Goal: Navigation & Orientation: Understand site structure

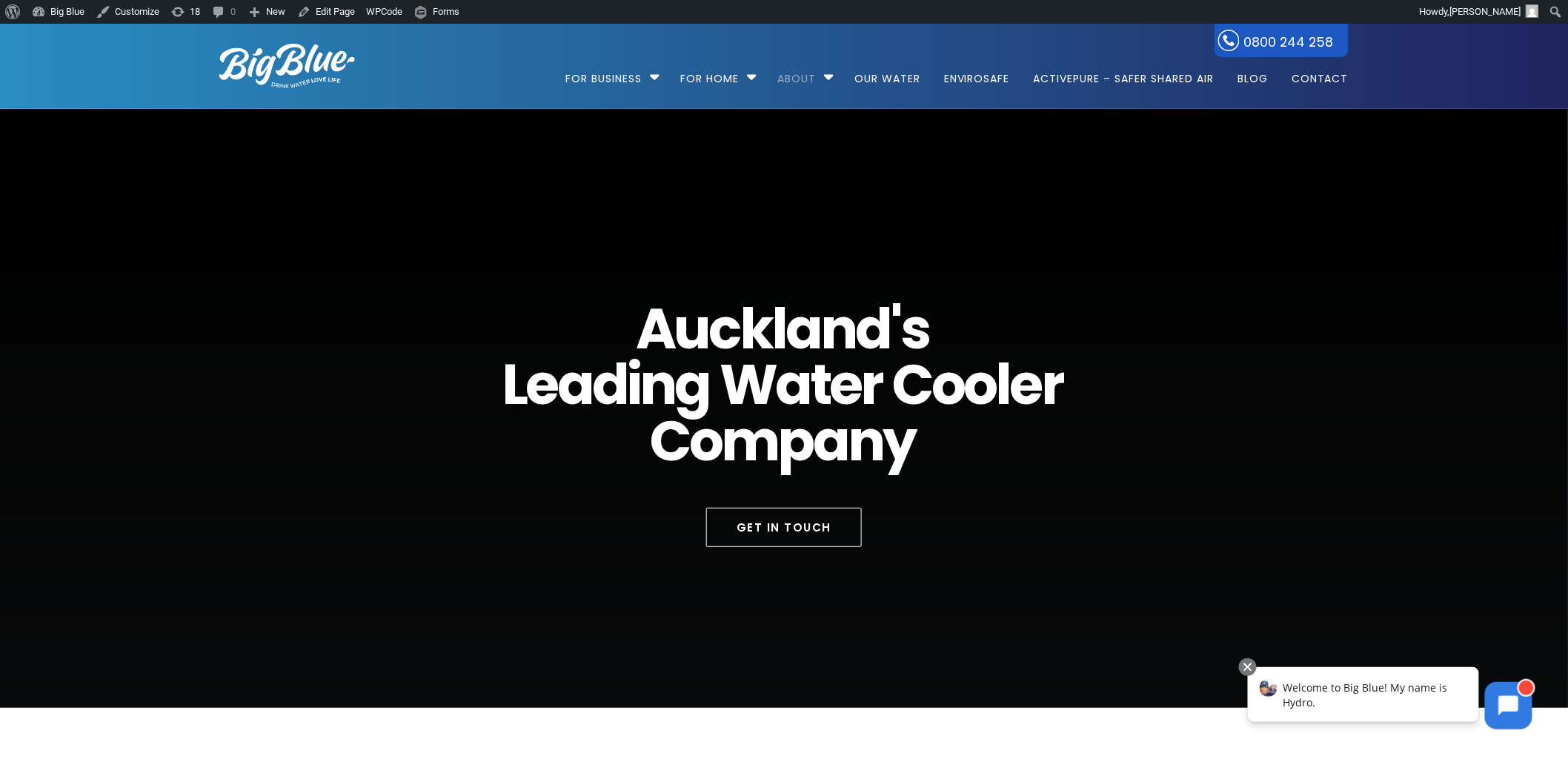
click at [535, 184] on div "A u c k l a n d ' s L e a d i n g W a t e r C o o l e r C o m p a n y Get in To…" at bounding box center [783, 408] width 1183 height 599
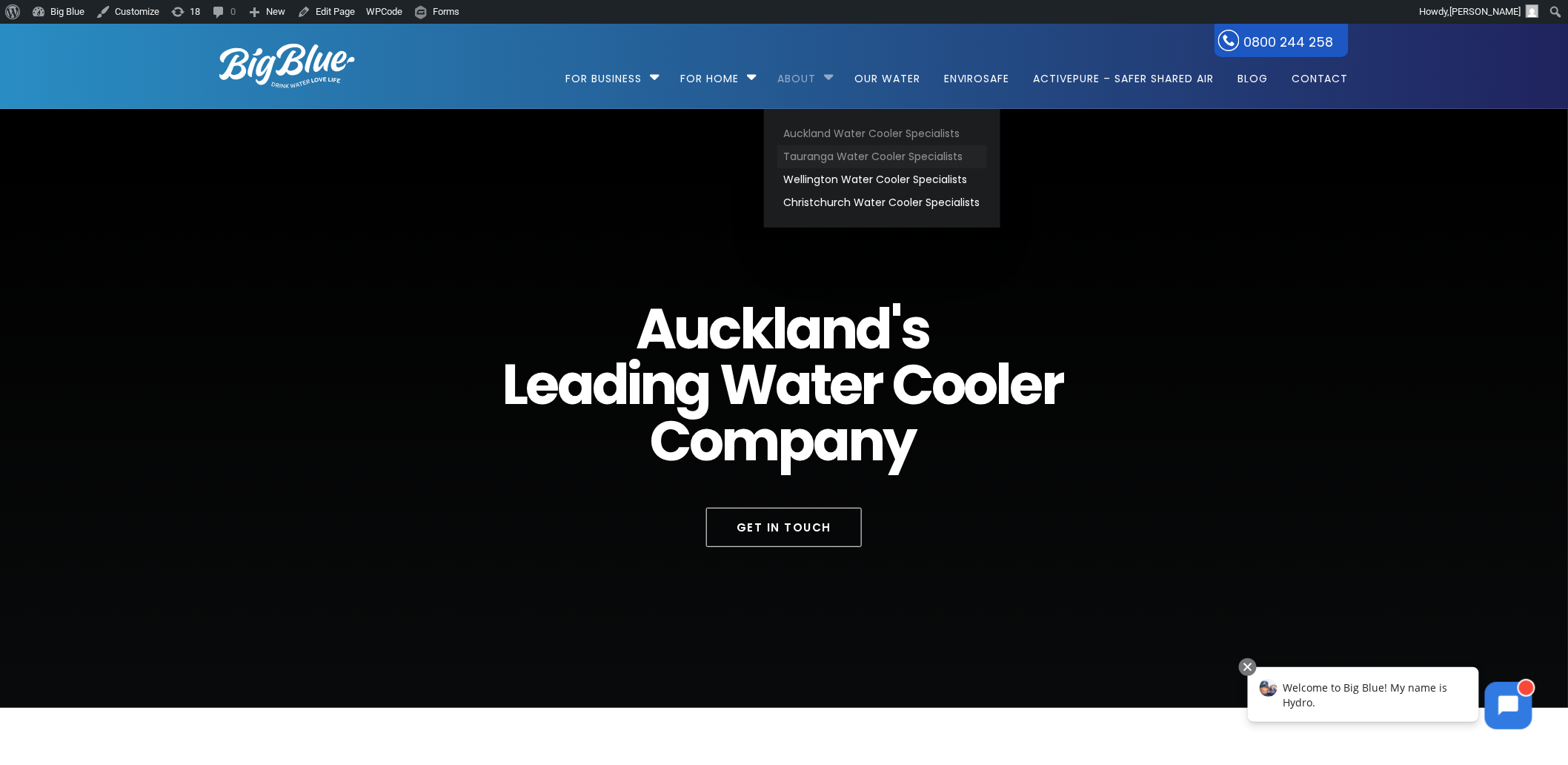
click at [835, 153] on link "Tauranga Water Cooler Specialists" at bounding box center [882, 157] width 209 height 23
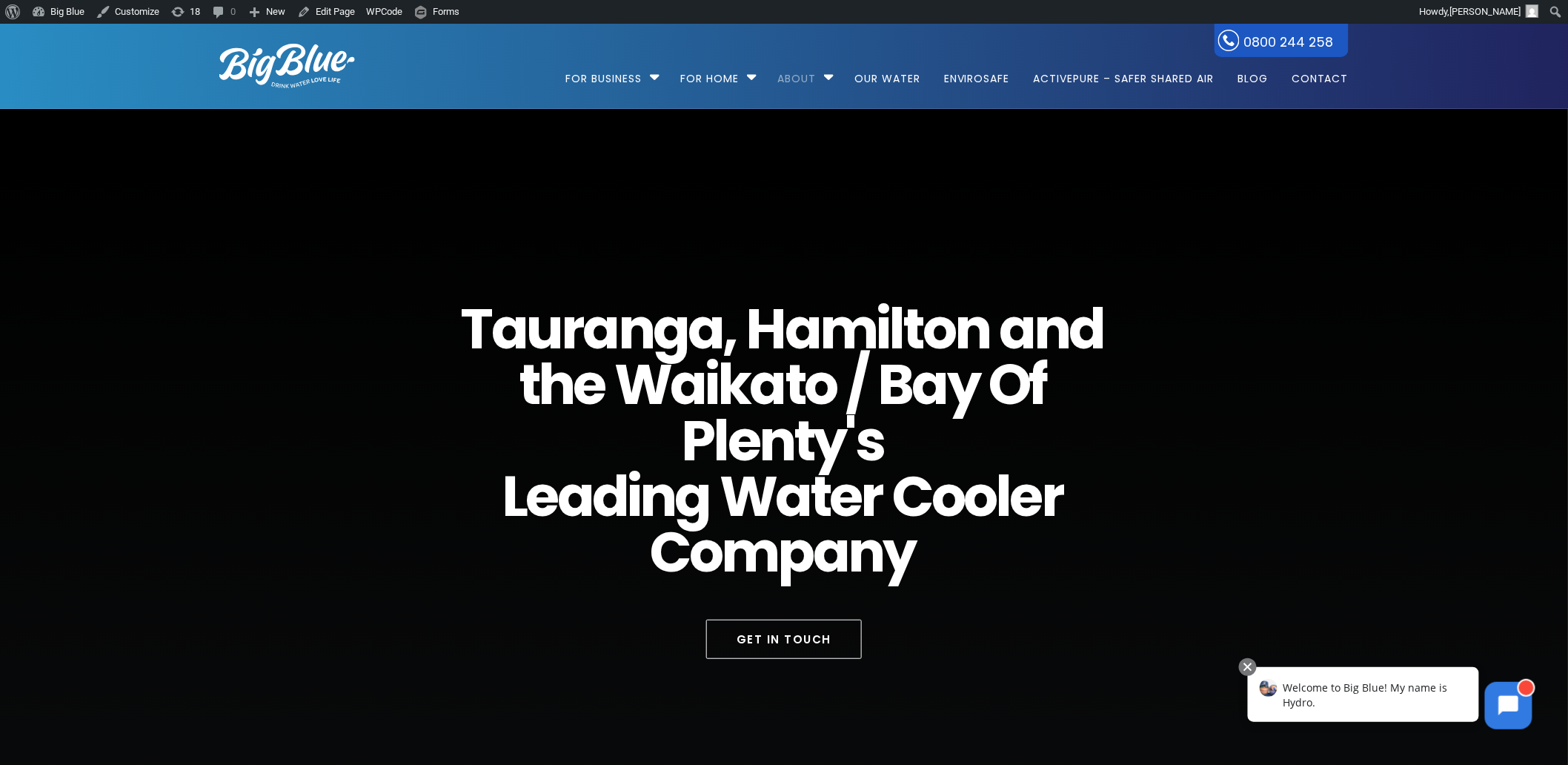
click at [413, 161] on div "T a u r a n g a , H a m i l t o n a n d t h e W a i k a t o / B a y O f P l e n…" at bounding box center [783, 464] width 1183 height 710
click at [331, 11] on link "Edit Page" at bounding box center [326, 11] width 70 height 24
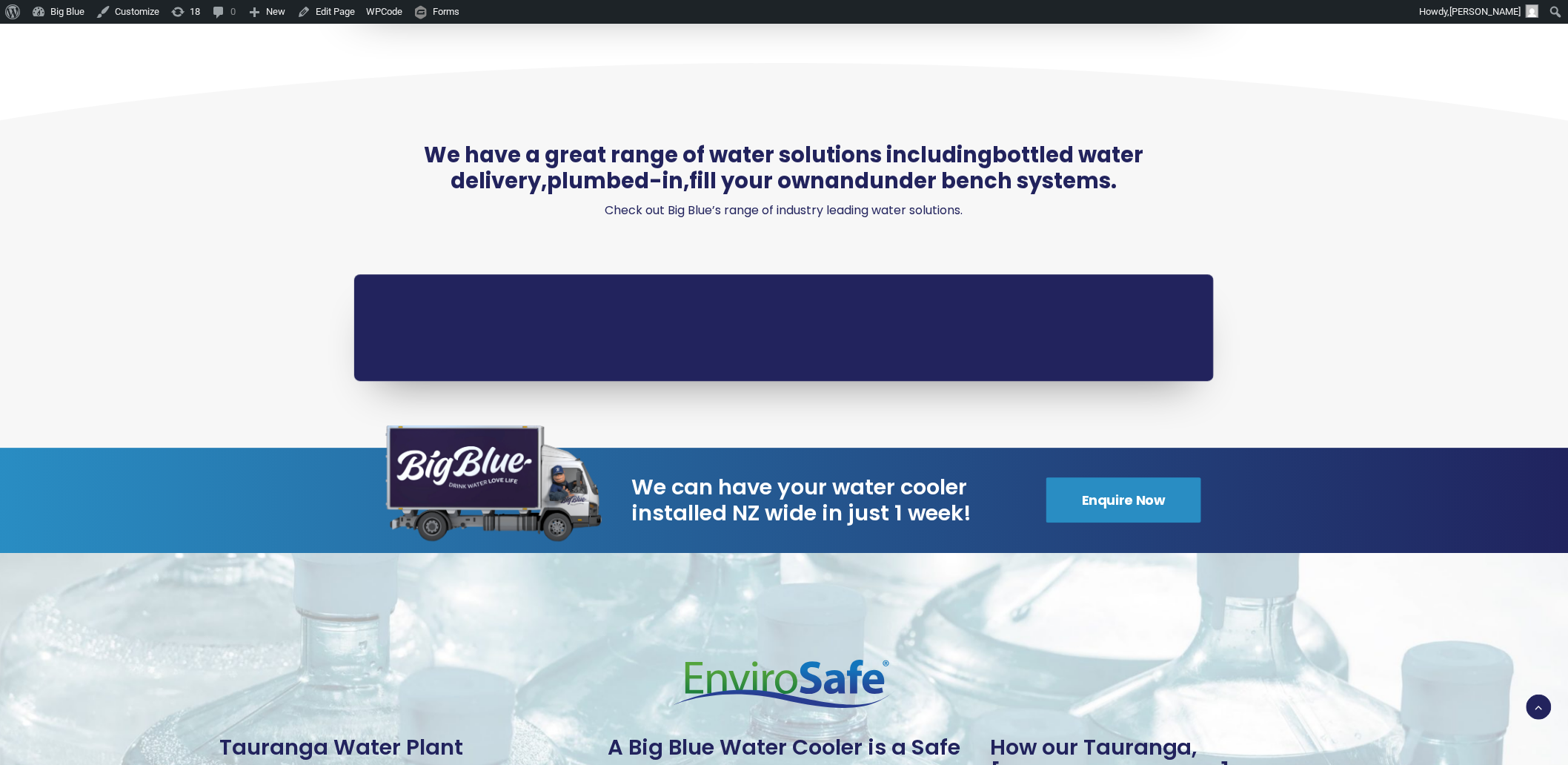
scroll to position [1626, 0]
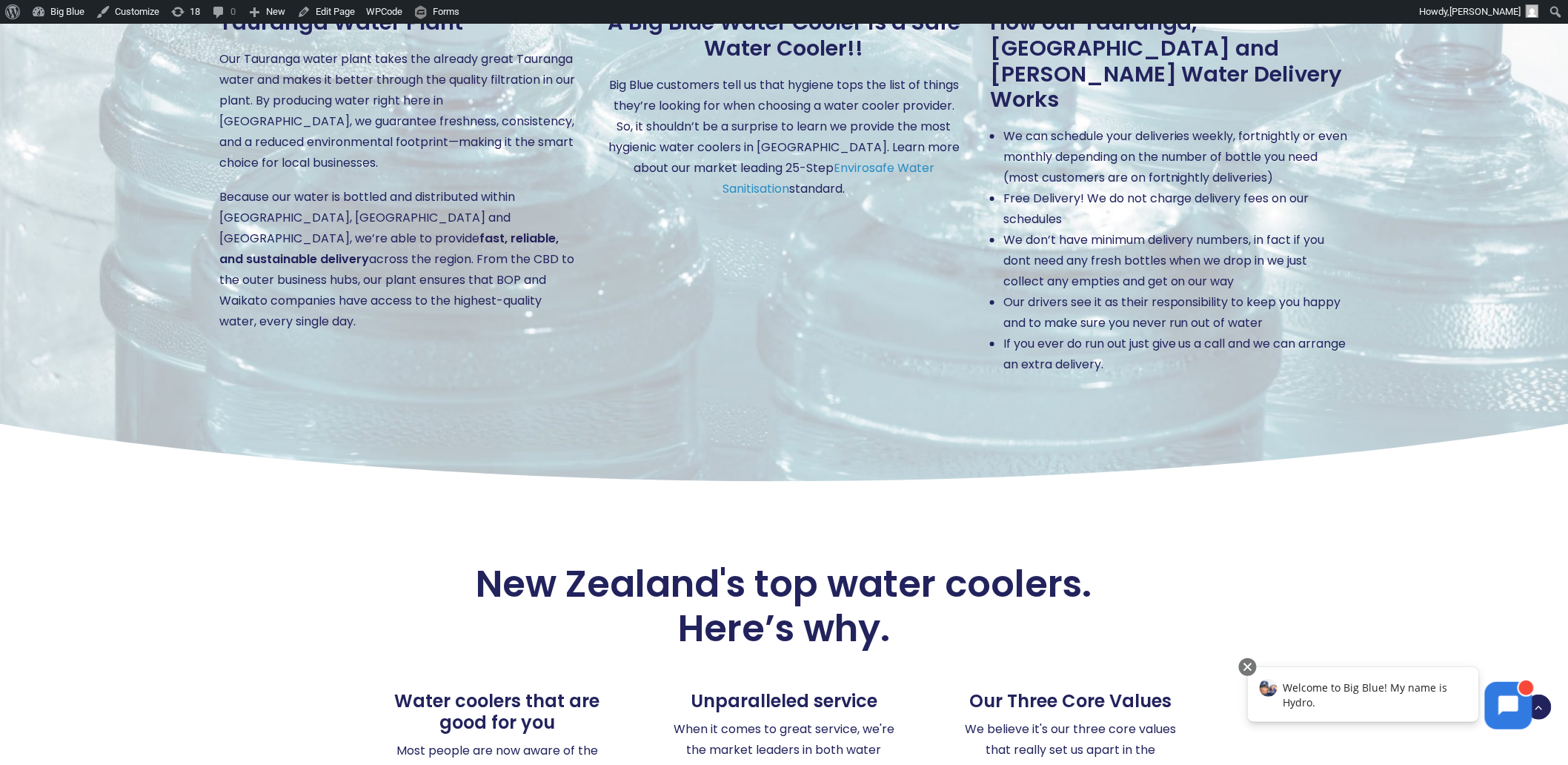
scroll to position [2140, 0]
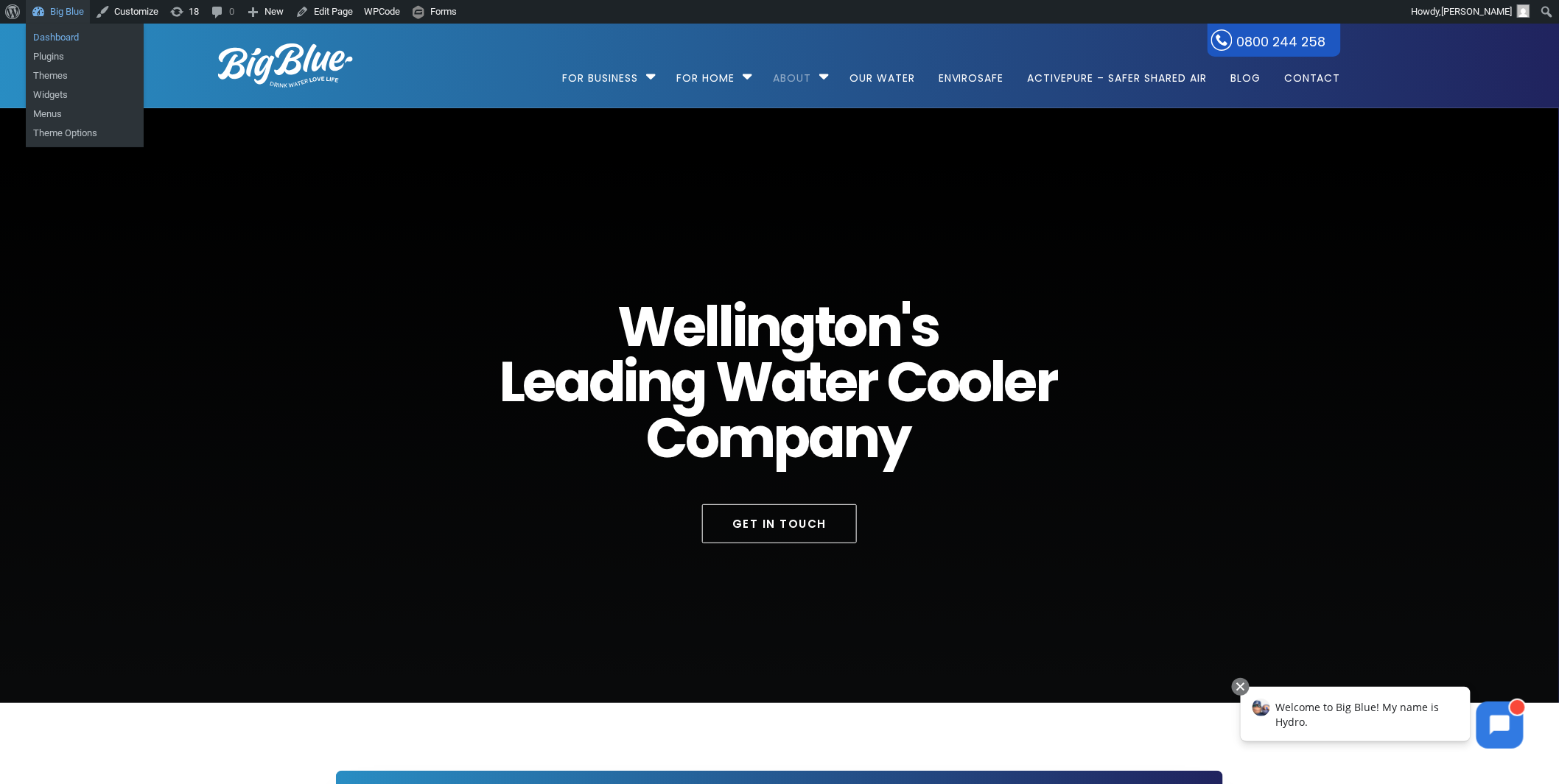
click at [67, 31] on link "Dashboard" at bounding box center [85, 37] width 118 height 19
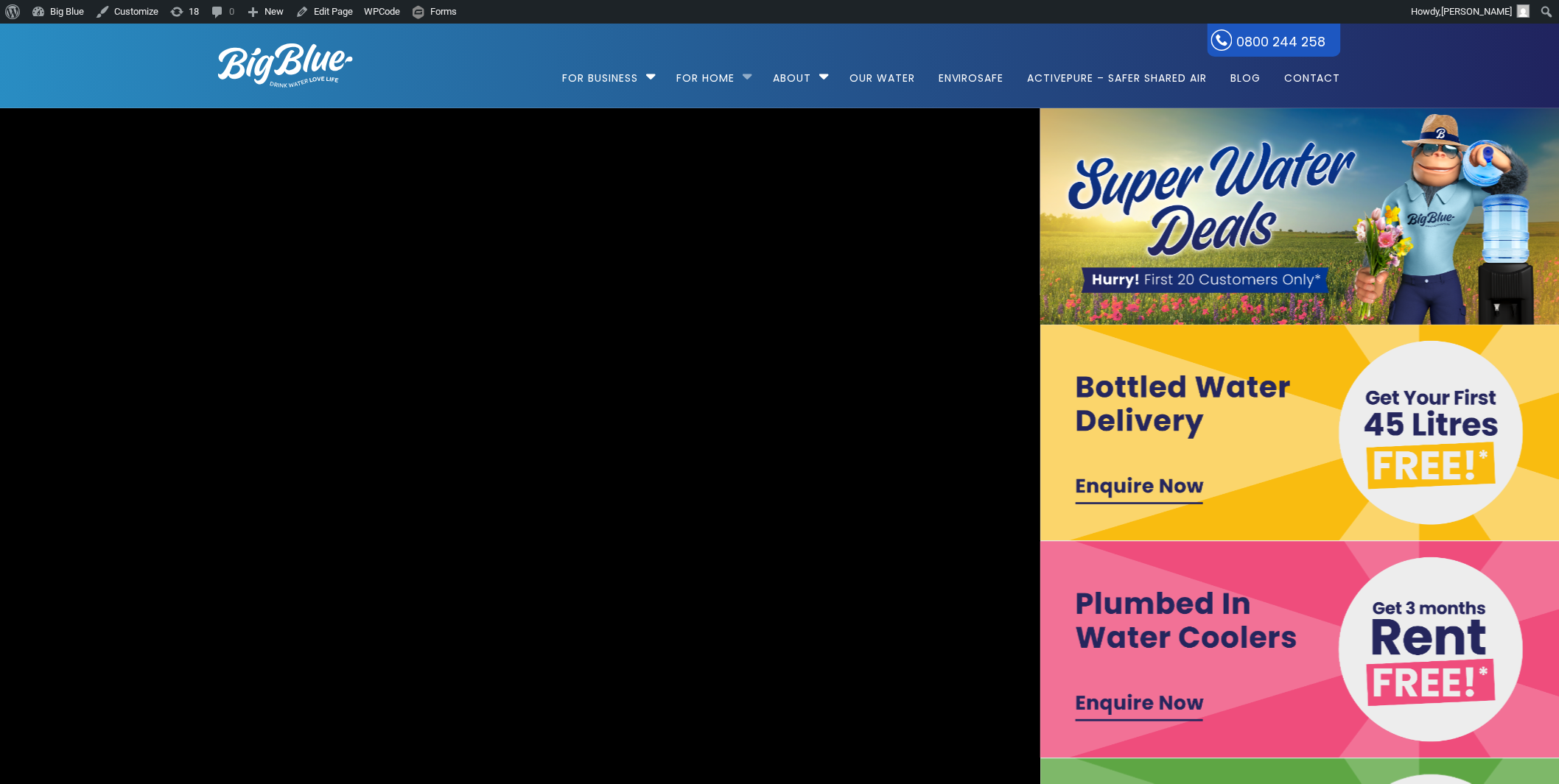
click at [741, 75] on li "For Home Get a water cooler for your home Short Term Water Cooler Hire For Even…" at bounding box center [713, 70] width 93 height 84
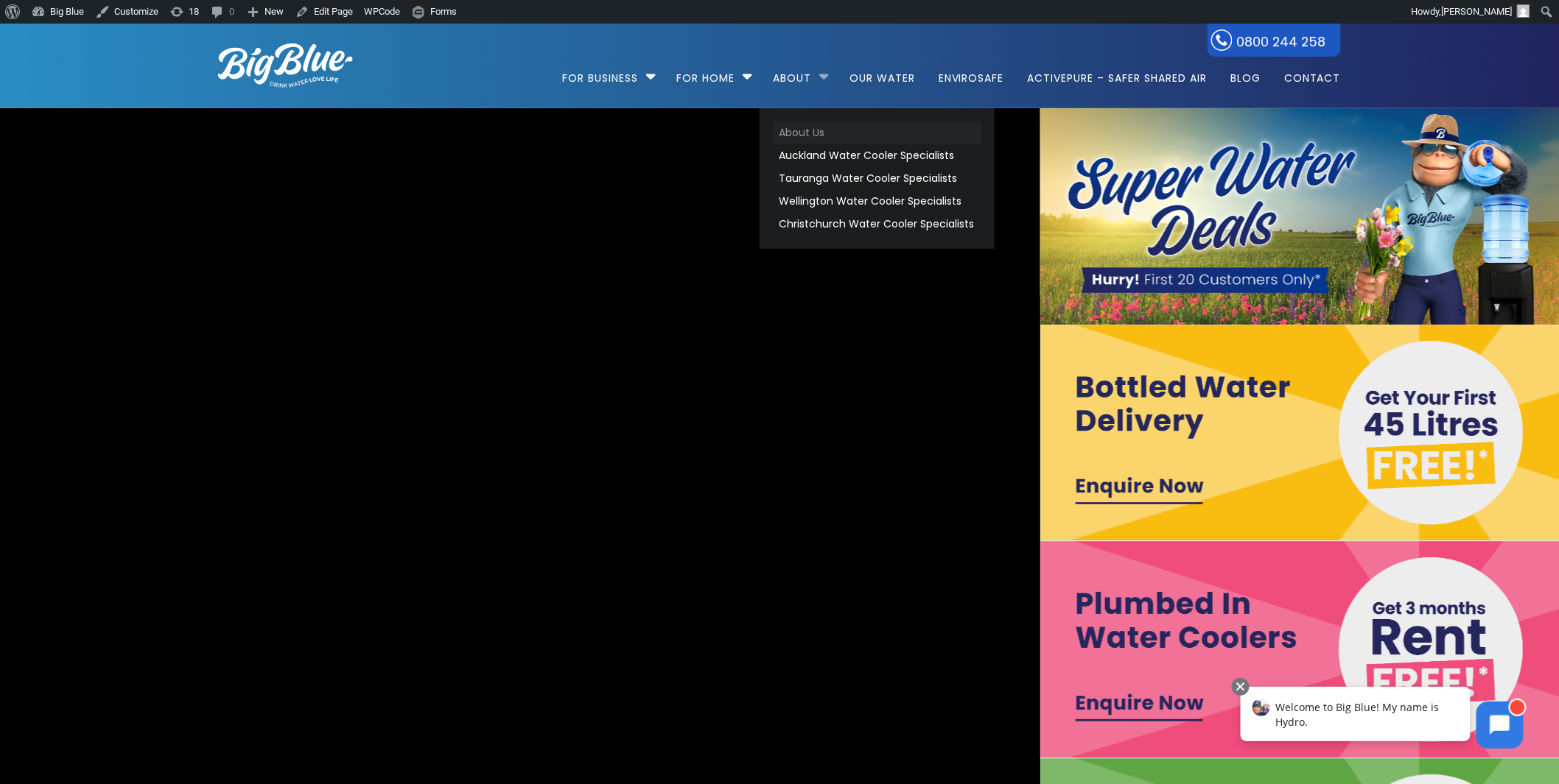
click at [807, 126] on link "About Us" at bounding box center [876, 133] width 208 height 23
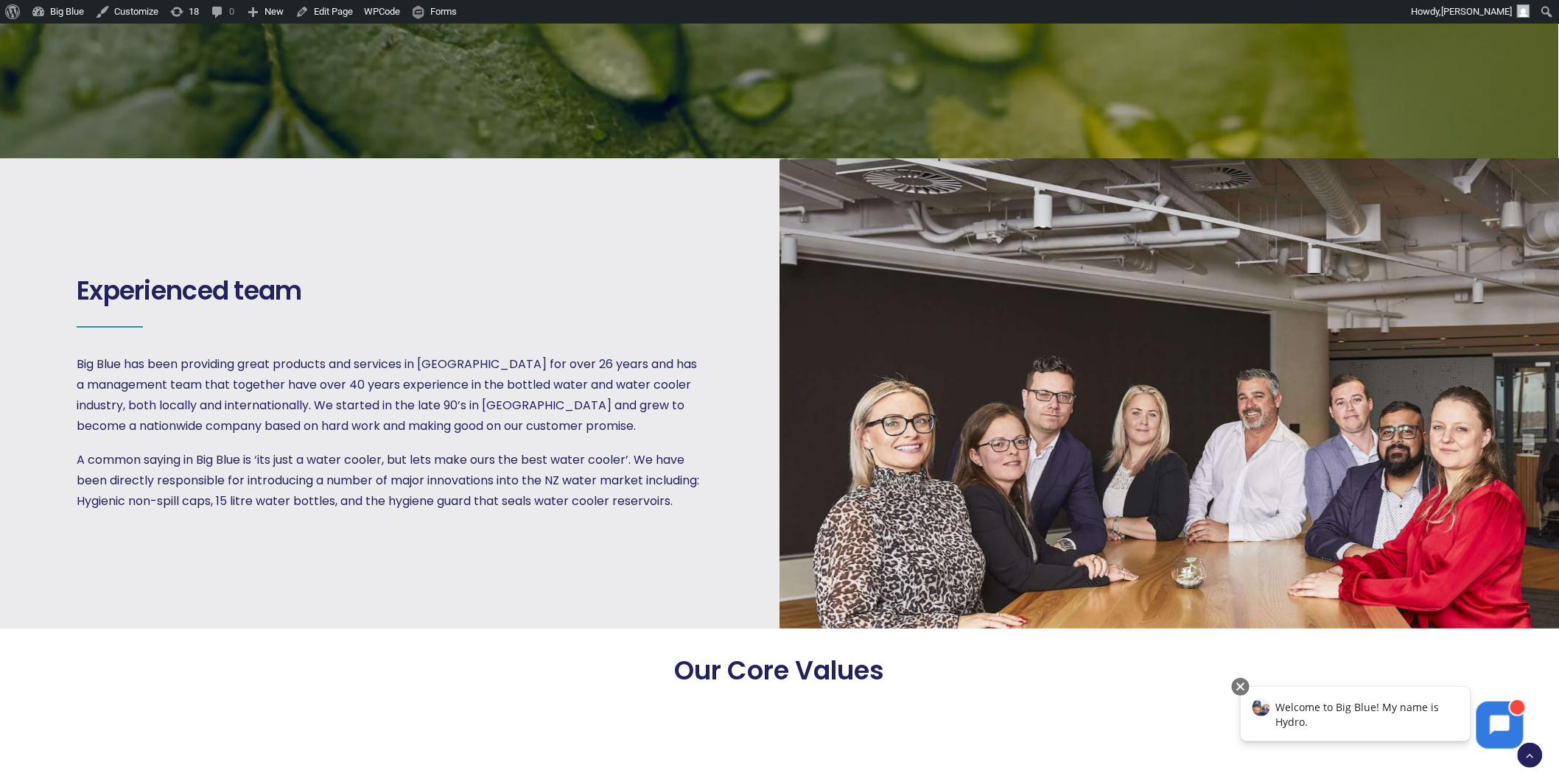
scroll to position [2066, 0]
